Goal: Task Accomplishment & Management: Use online tool/utility

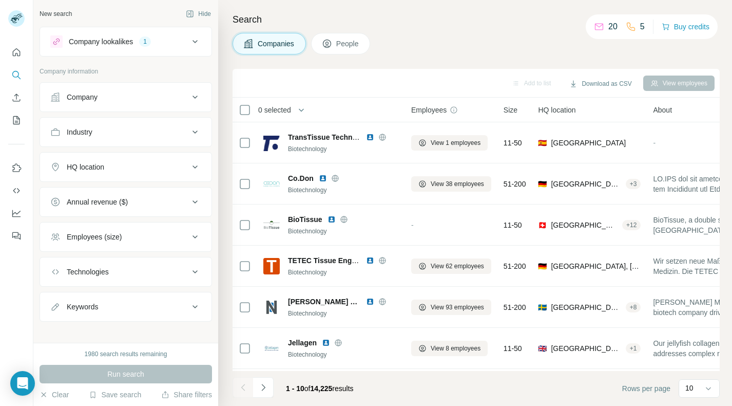
click at [490, 20] on h4 "Search" at bounding box center [476, 19] width 487 height 14
click at [180, 166] on div "HQ location" at bounding box center [119, 167] width 139 height 10
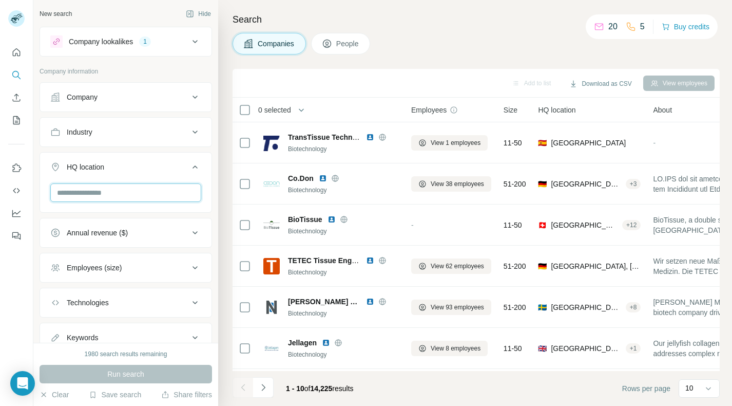
click at [135, 184] on input "text" at bounding box center [125, 192] width 151 height 18
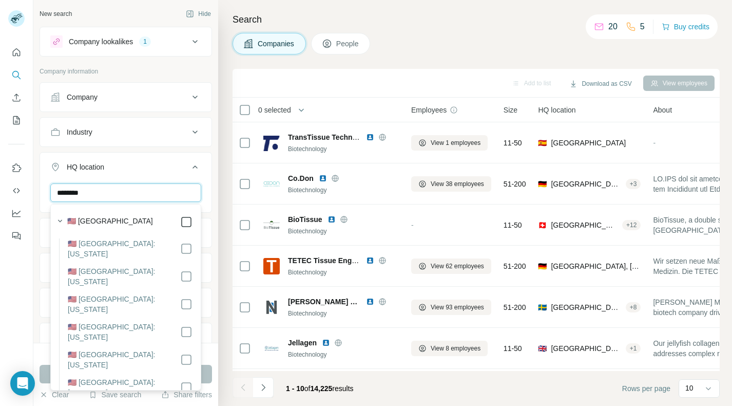
type input "********"
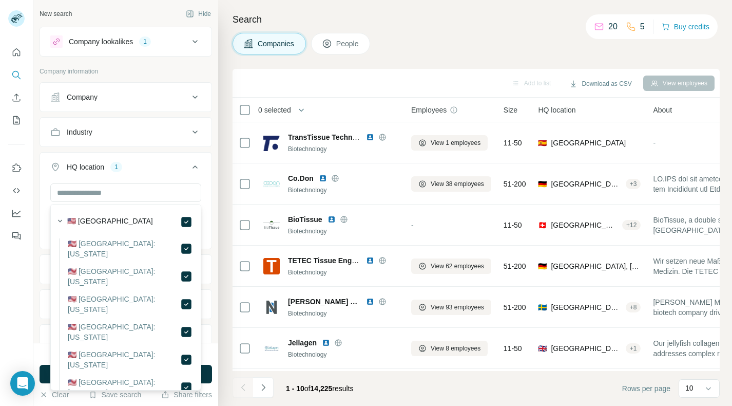
click at [225, 168] on div "Search Companies People Add to list Download as CSV View employees 0 selected C…" at bounding box center [475, 203] width 514 height 406
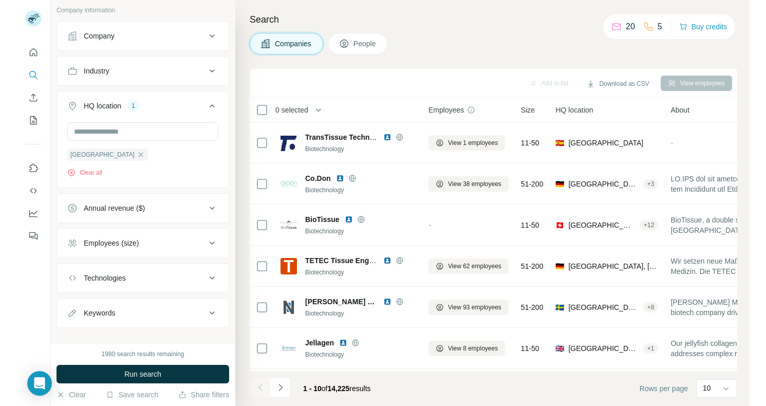
scroll to position [63, 0]
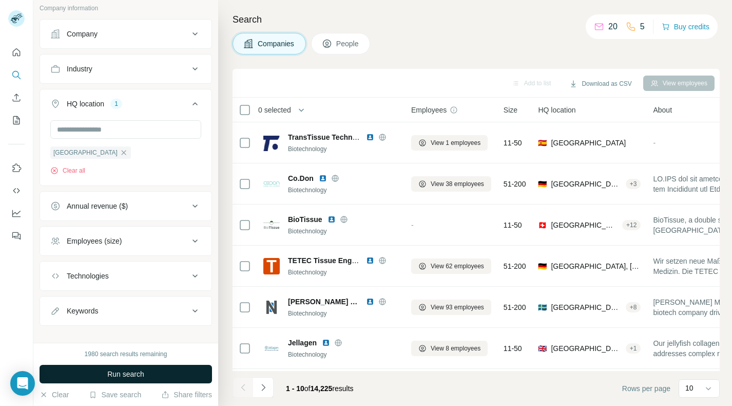
click at [136, 367] on button "Run search" at bounding box center [126, 374] width 173 height 18
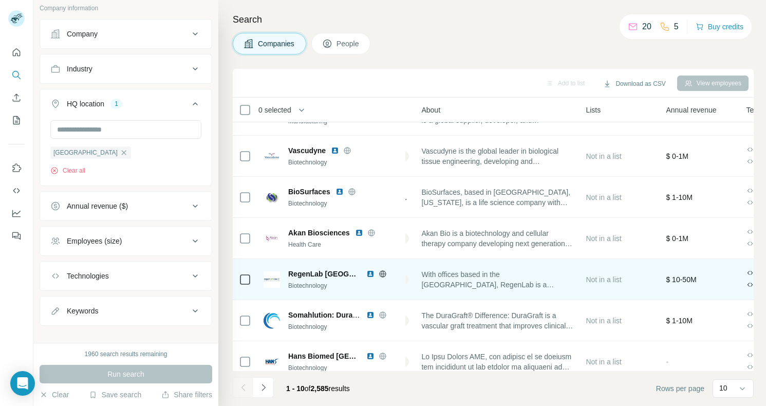
scroll to position [151, 0]
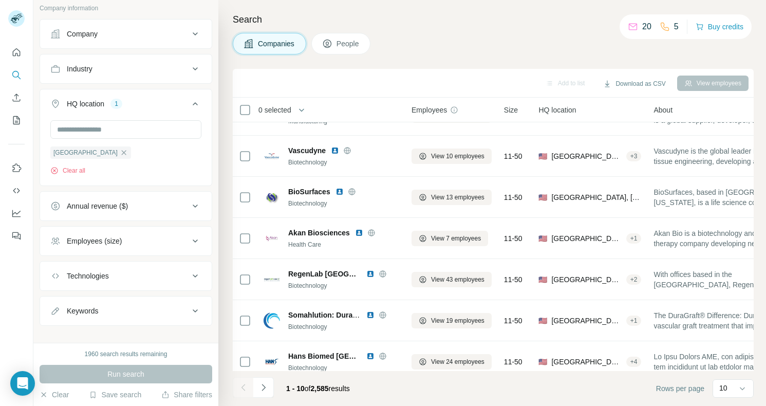
click at [490, 33] on div "Companies People" at bounding box center [493, 44] width 521 height 22
